Goal: Information Seeking & Learning: Learn about a topic

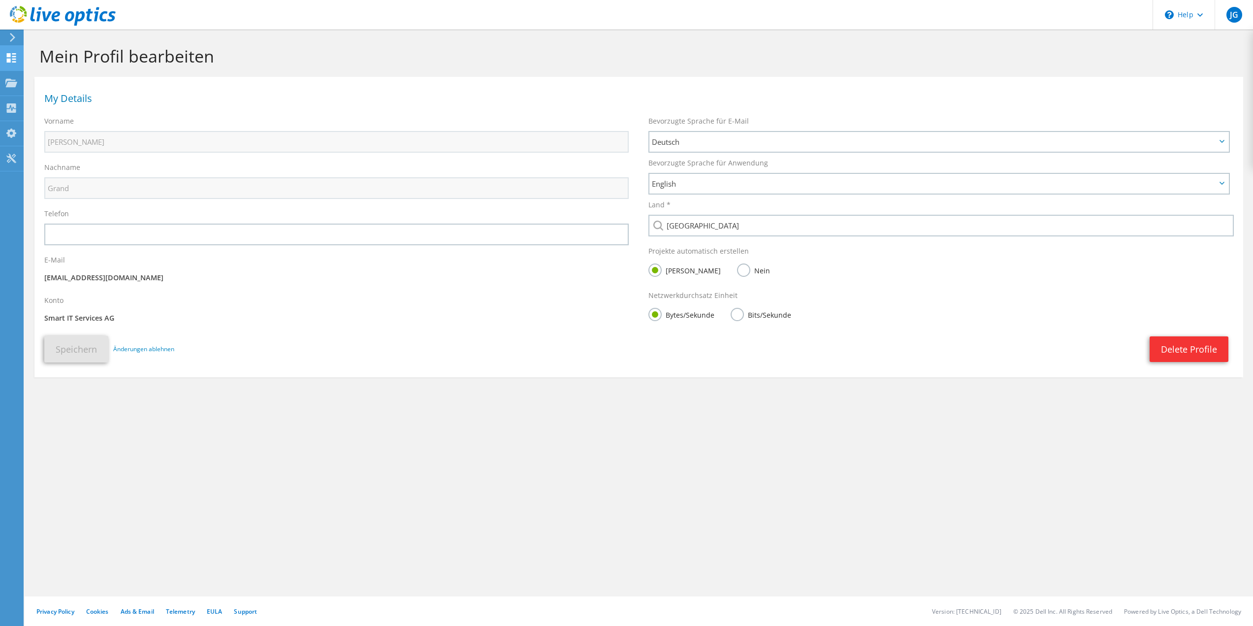
click at [11, 58] on icon at bounding box center [11, 57] width 12 height 9
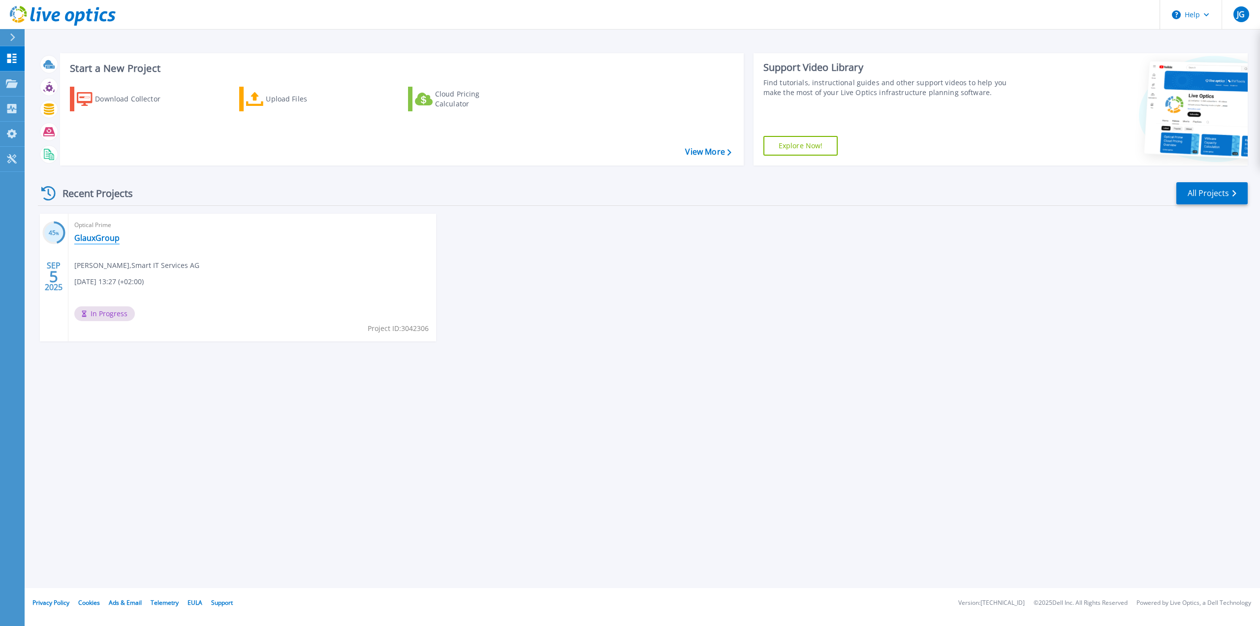
click at [103, 238] on link "GlauxGroup" at bounding box center [96, 238] width 45 height 10
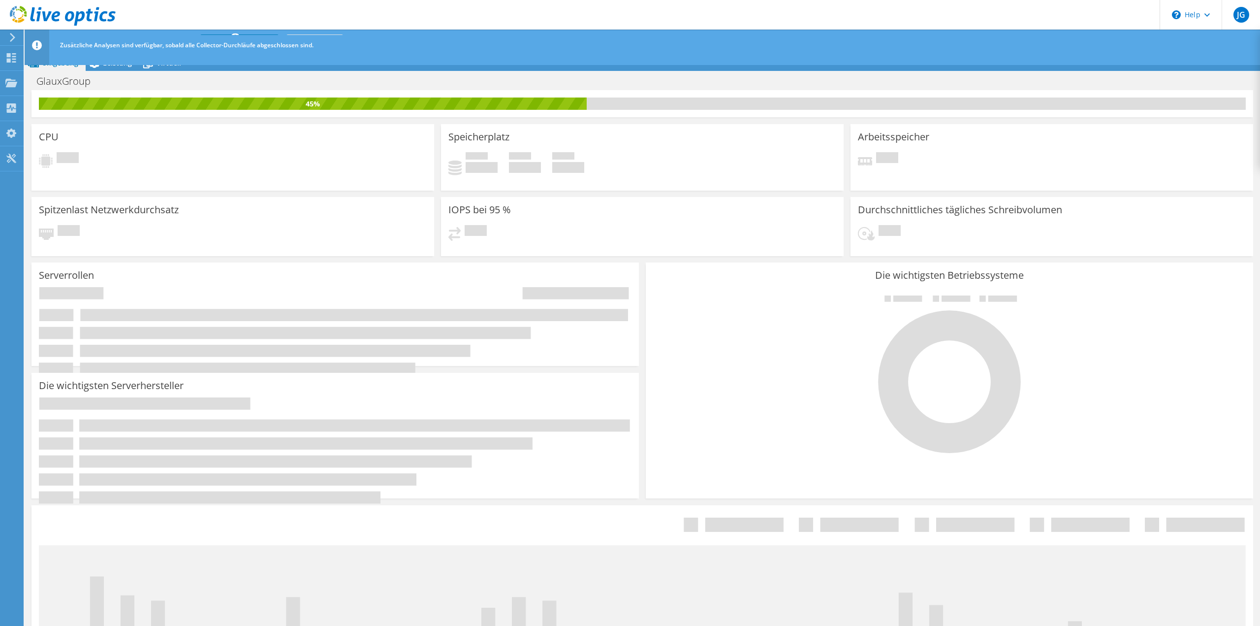
scroll to position [100, 0]
click at [262, 176] on div "CPU Ausstehend" at bounding box center [233, 157] width 403 height 66
click at [12, 60] on icon at bounding box center [11, 57] width 12 height 9
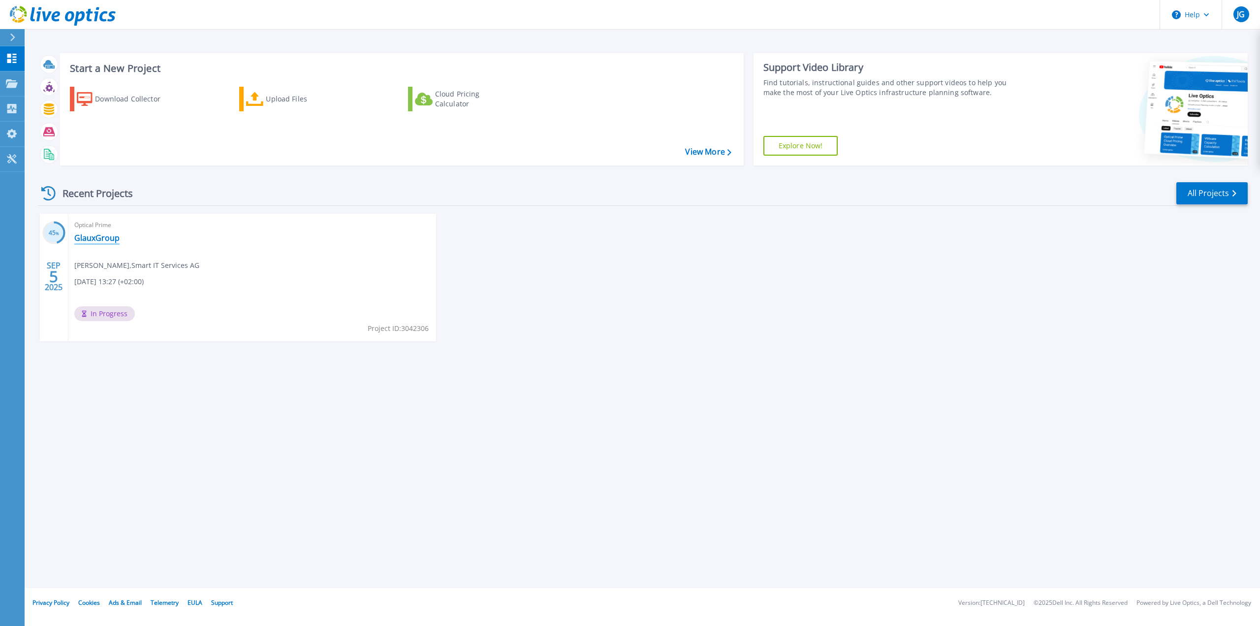
click at [107, 238] on link "GlauxGroup" at bounding box center [96, 238] width 45 height 10
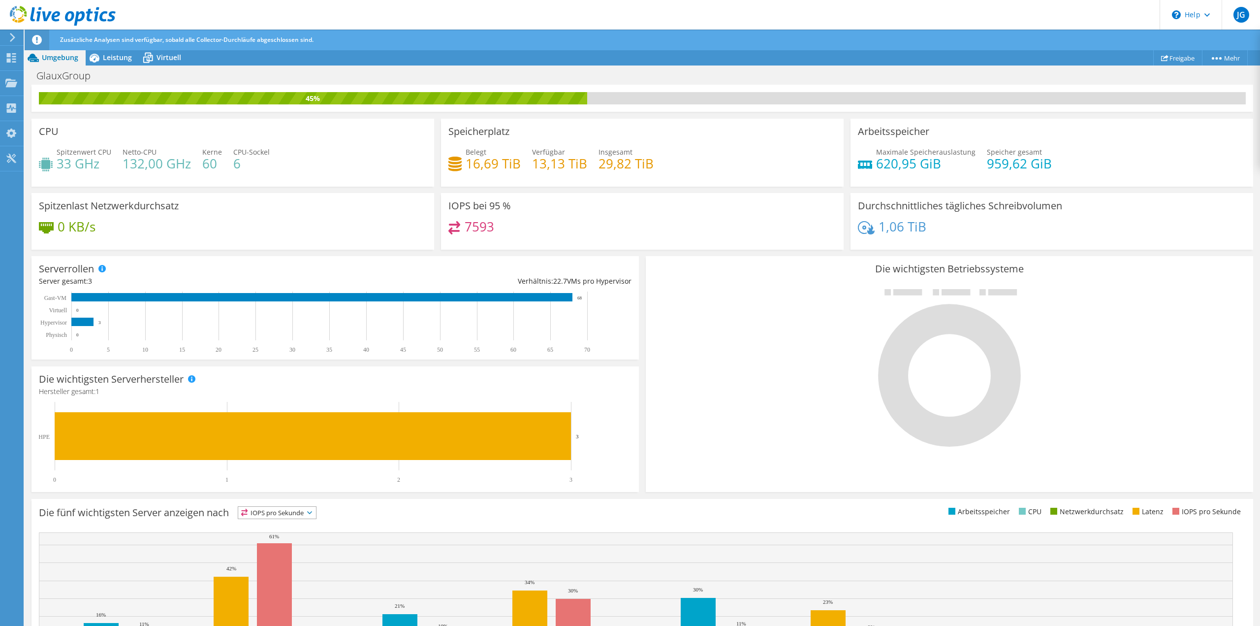
scroll to position [124, 0]
click at [718, 390] on div at bounding box center [949, 367] width 593 height 166
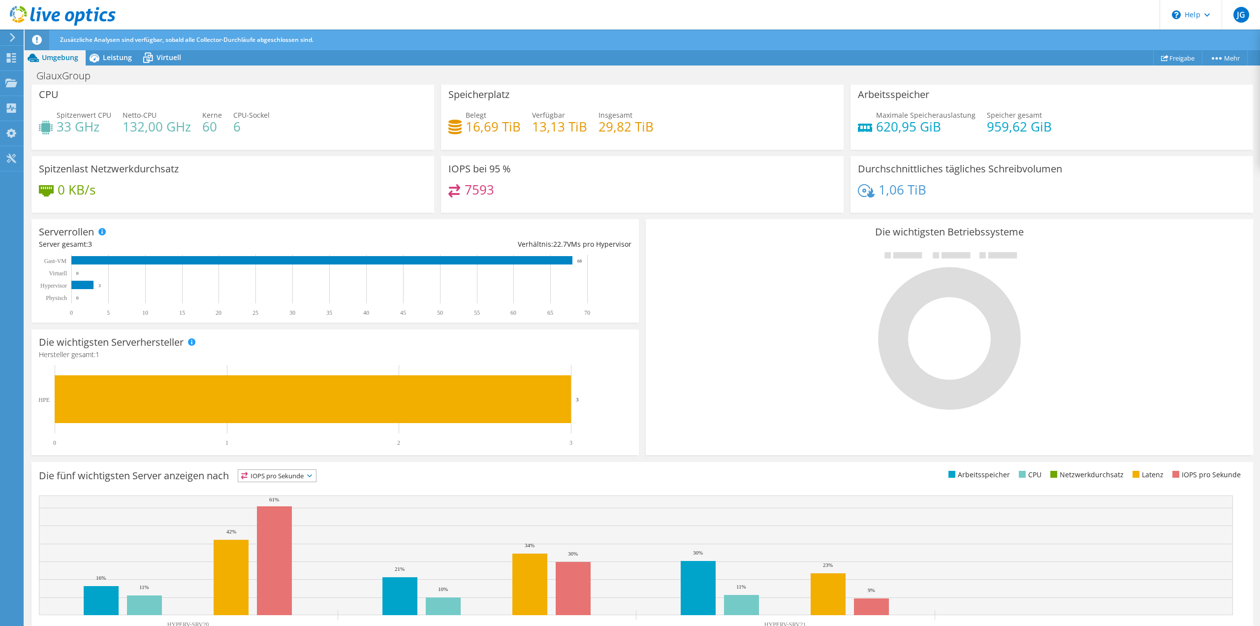
scroll to position [22, 0]
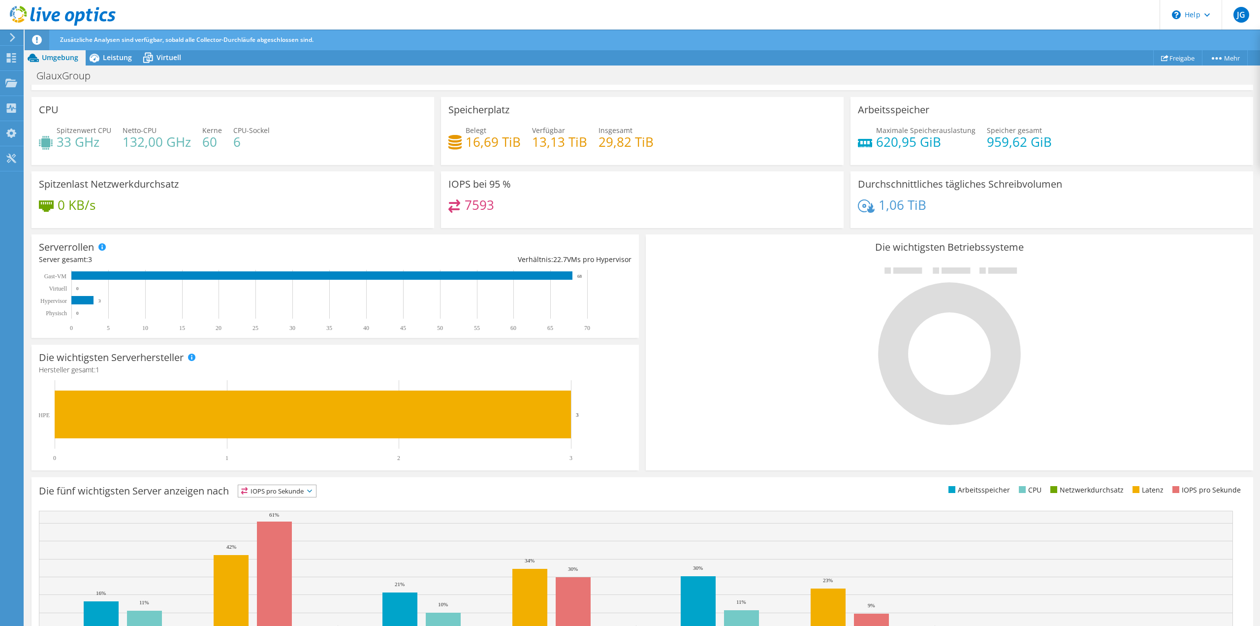
drag, startPoint x: 628, startPoint y: 258, endPoint x: 513, endPoint y: 257, distance: 115.2
click at [513, 257] on div "Serverrollen Physische Server repräsentieren Bare-Metal-Server, die Ziel des Co…" at bounding box center [335, 285] width 607 height 103
drag, startPoint x: 606, startPoint y: 450, endPoint x: 45, endPoint y: 351, distance: 569.7
click at [46, 351] on div "Die wichtigsten Serverhersteller Hersteller werden für physische Server und Hyp…" at bounding box center [335, 408] width 607 height 126
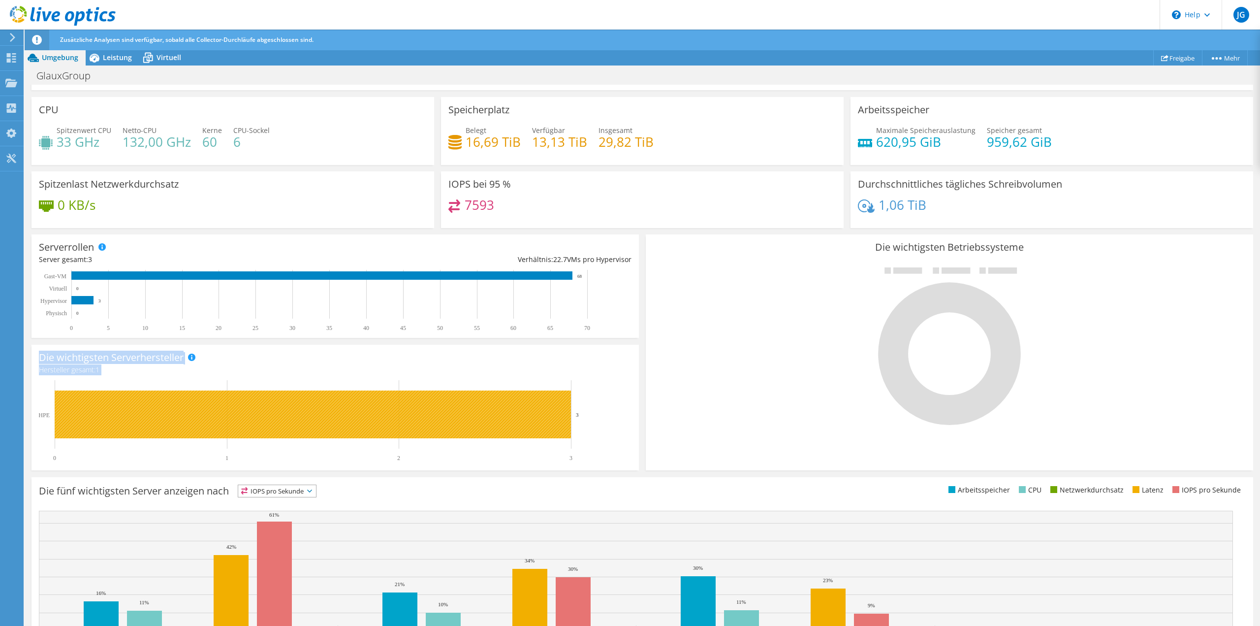
drag, startPoint x: 38, startPoint y: 353, endPoint x: 613, endPoint y: 434, distance: 580.0
click at [613, 434] on div "Die wichtigsten Serverhersteller Hersteller werden für physische Server und Hyp…" at bounding box center [335, 408] width 607 height 126
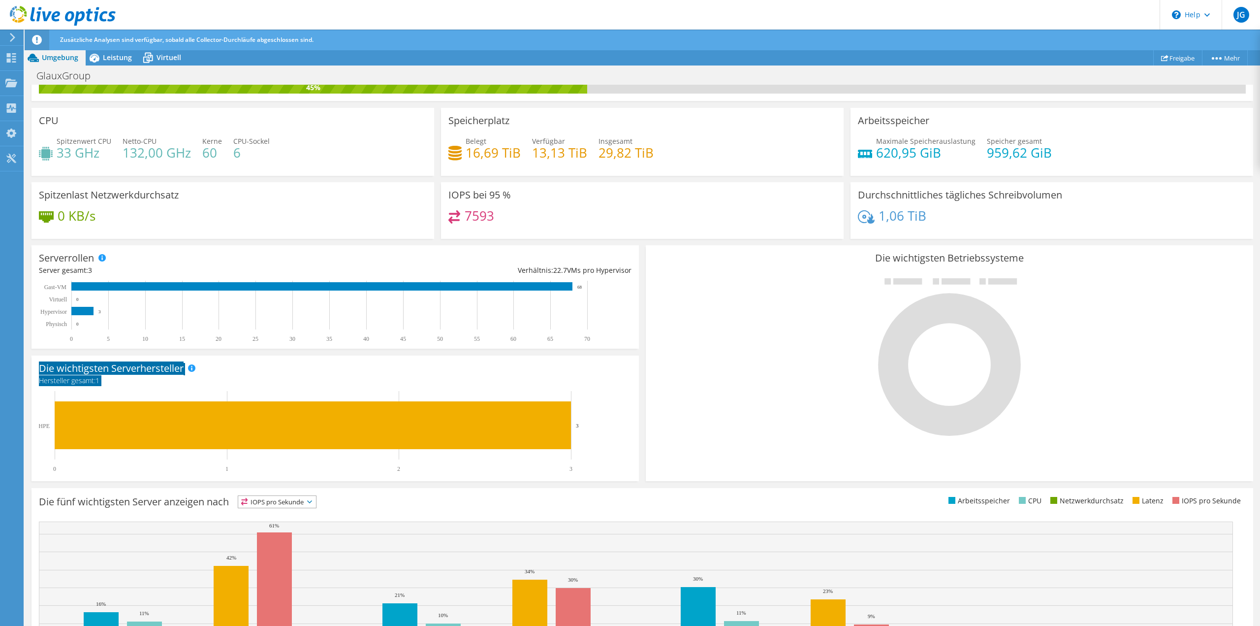
scroll to position [0, 0]
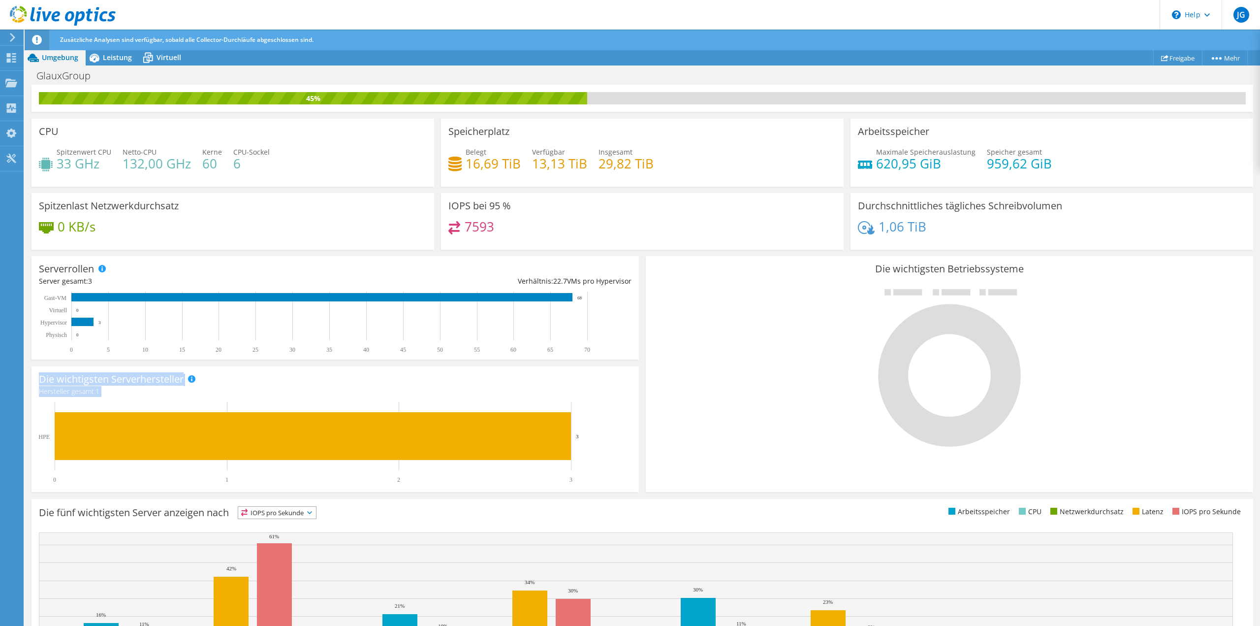
drag, startPoint x: 110, startPoint y: 54, endPoint x: 283, endPoint y: 158, distance: 202.1
click at [110, 54] on span "Leistung" at bounding box center [117, 57] width 29 height 9
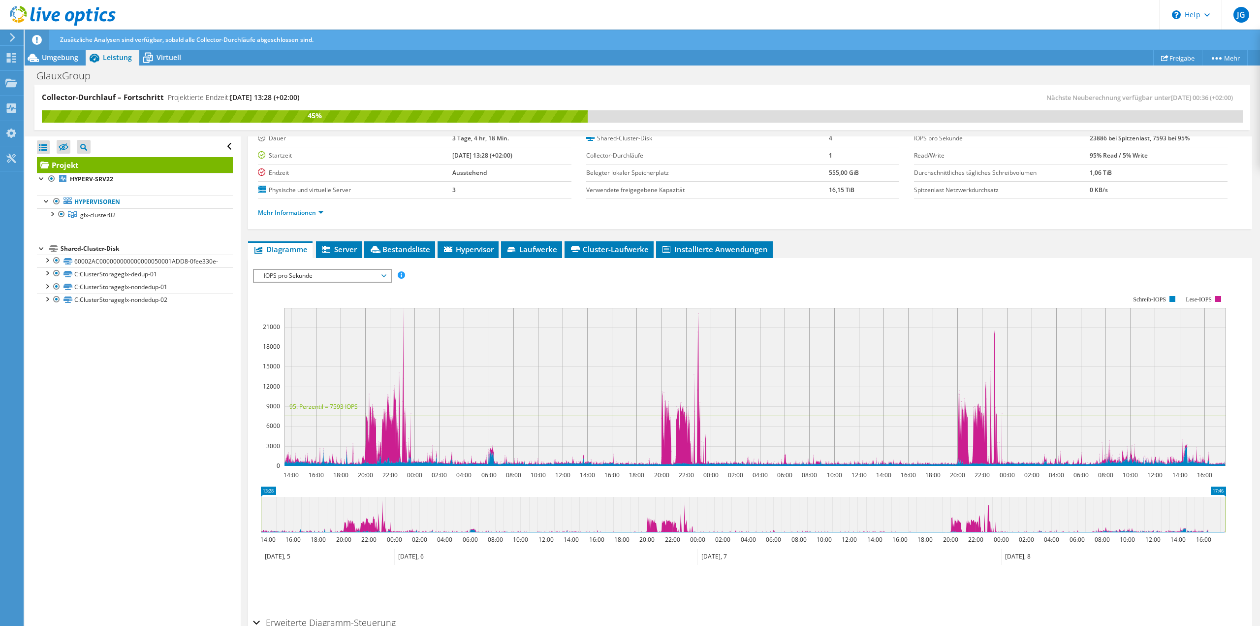
scroll to position [26, 0]
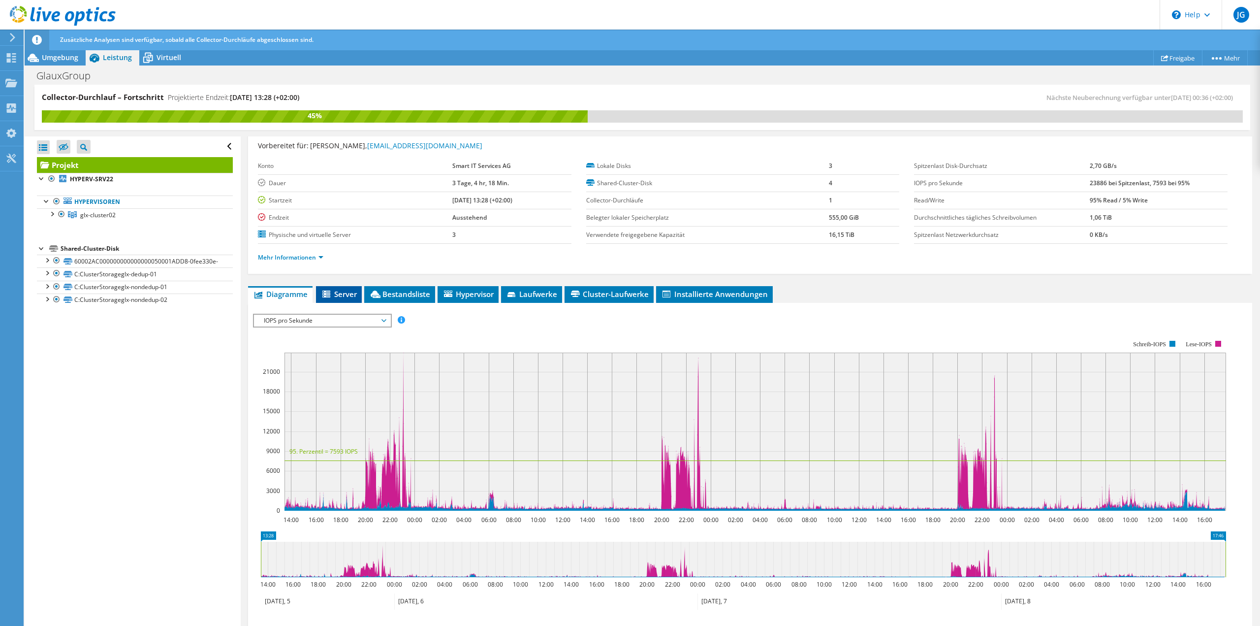
click at [340, 292] on span "Server" at bounding box center [339, 294] width 36 height 10
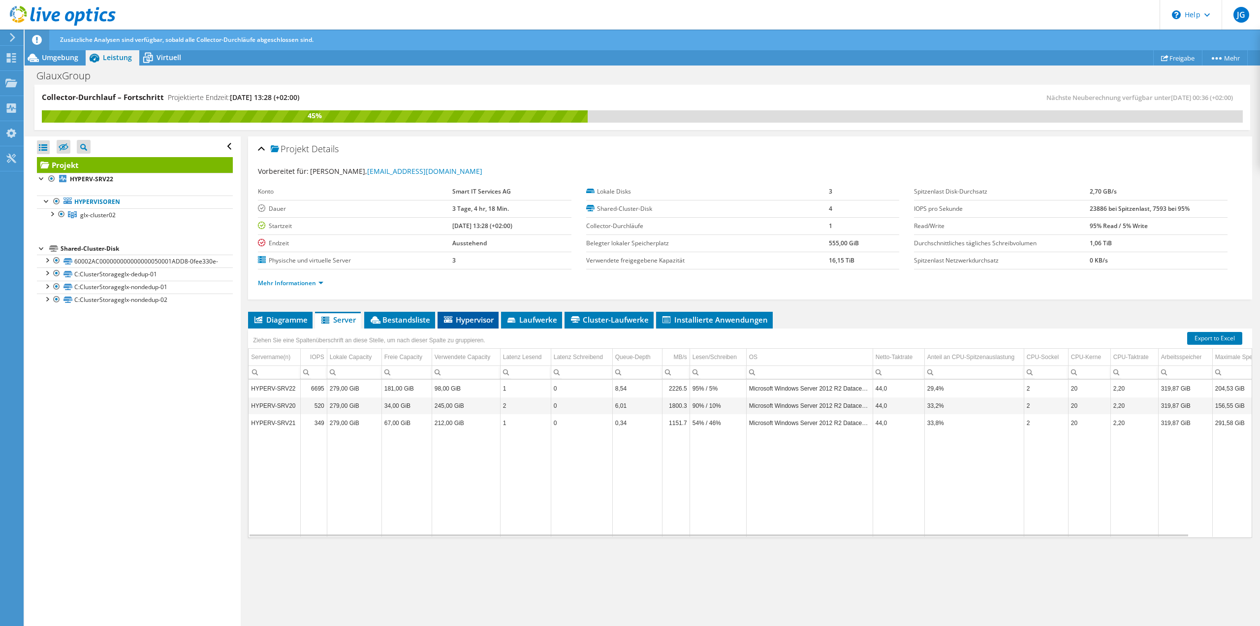
click at [472, 319] on span "Hypervisor" at bounding box center [468, 320] width 51 height 10
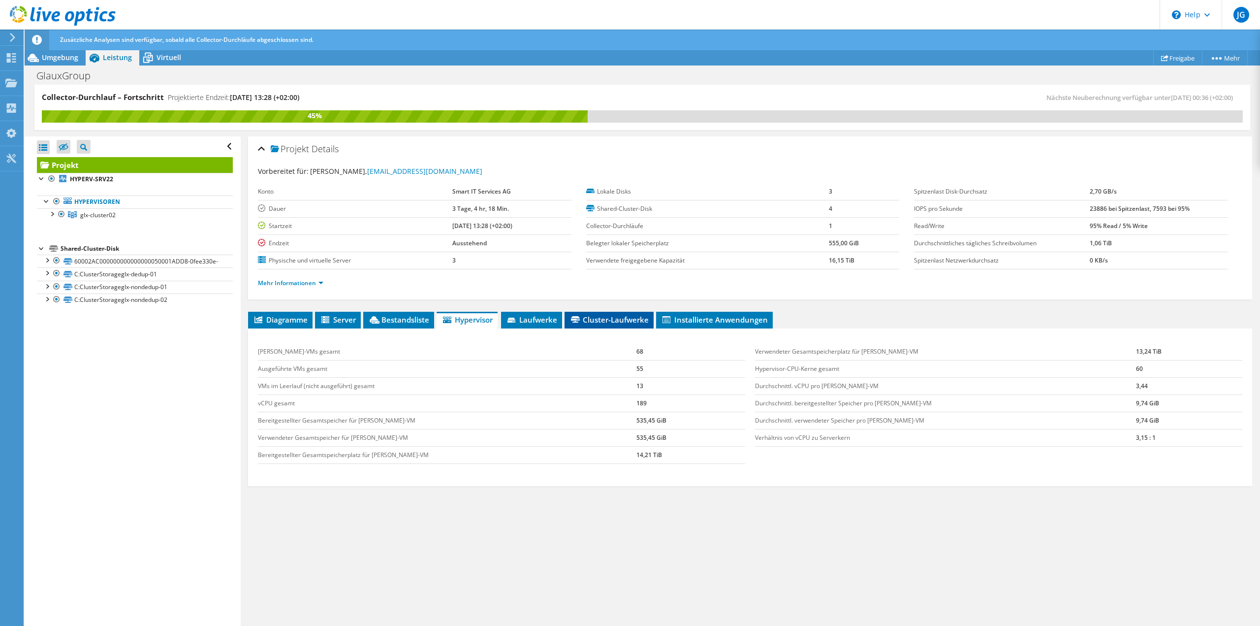
click at [599, 316] on span "Cluster-Laufwerke" at bounding box center [609, 320] width 79 height 10
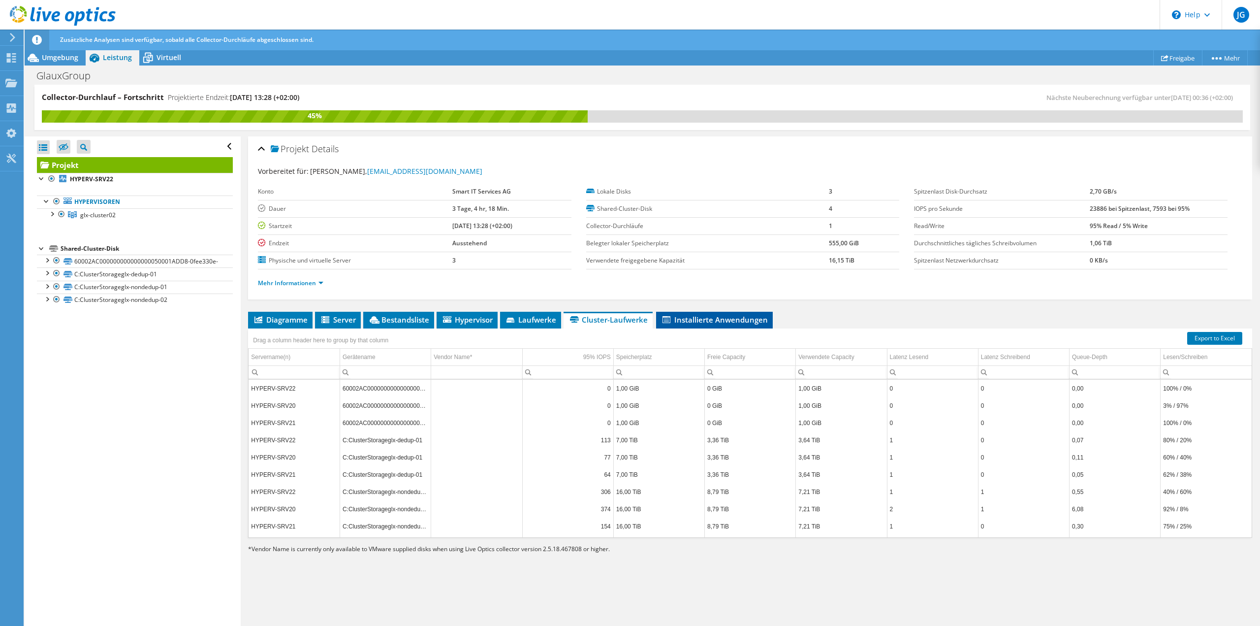
click at [699, 316] on span "Installierte Anwendungen" at bounding box center [714, 320] width 107 height 10
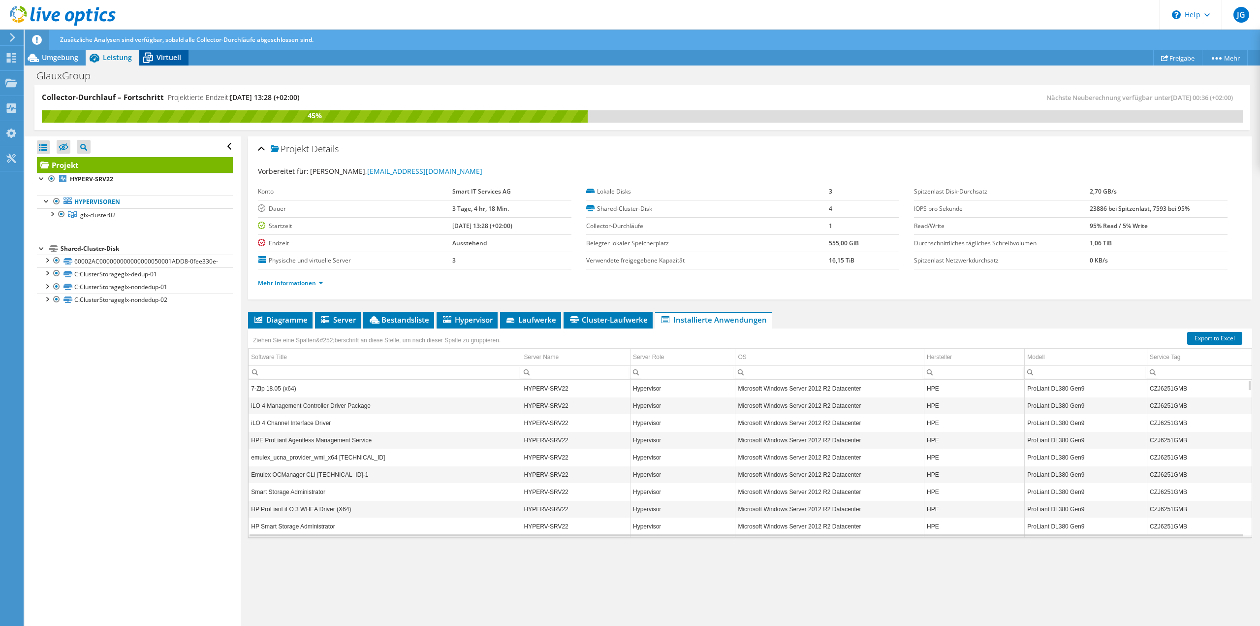
click at [166, 58] on span "Virtuell" at bounding box center [169, 57] width 25 height 9
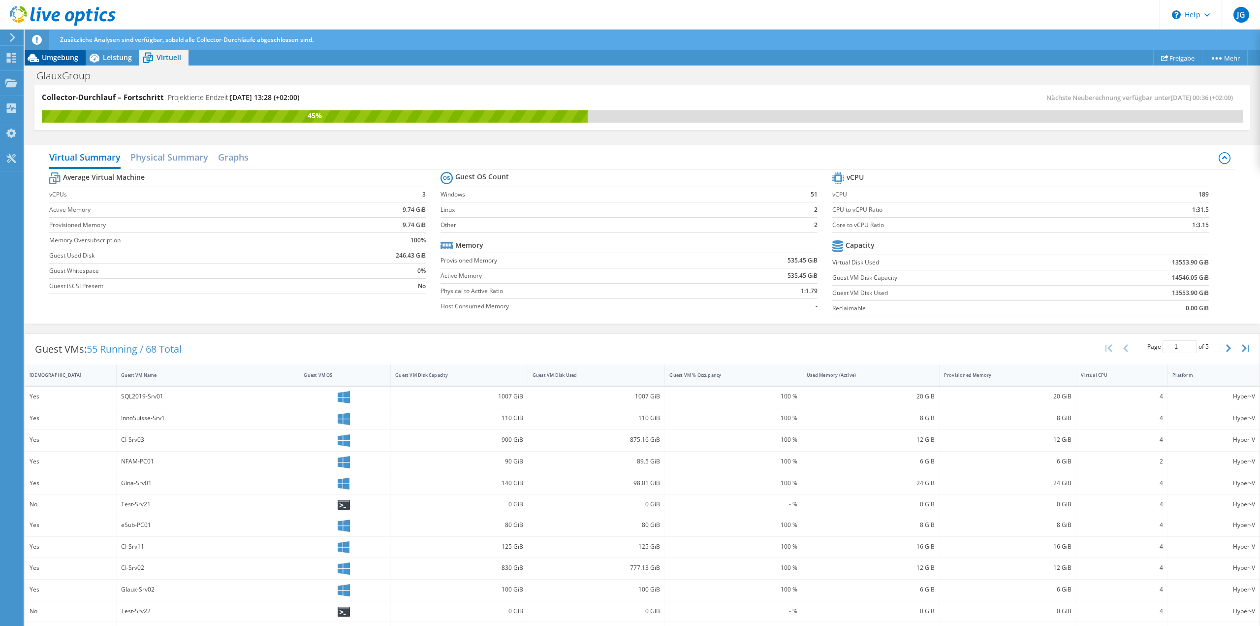
click at [48, 58] on span "Umgebung" at bounding box center [60, 57] width 36 height 9
